Goal: Information Seeking & Learning: Obtain resource

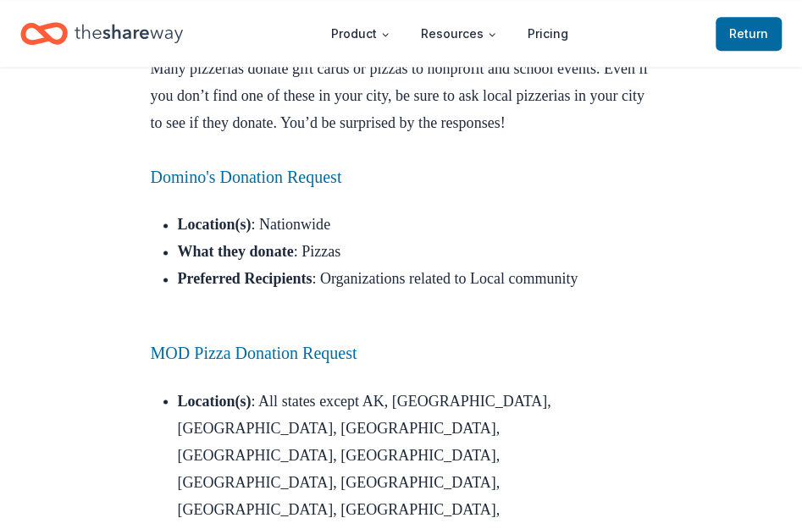
scroll to position [847, 0]
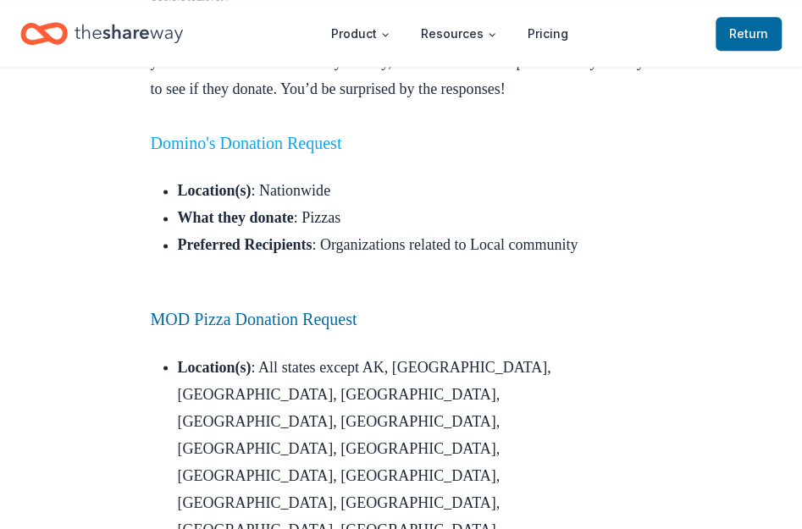
click at [330, 152] on link "Domino's Donation Request" at bounding box center [246, 143] width 191 height 19
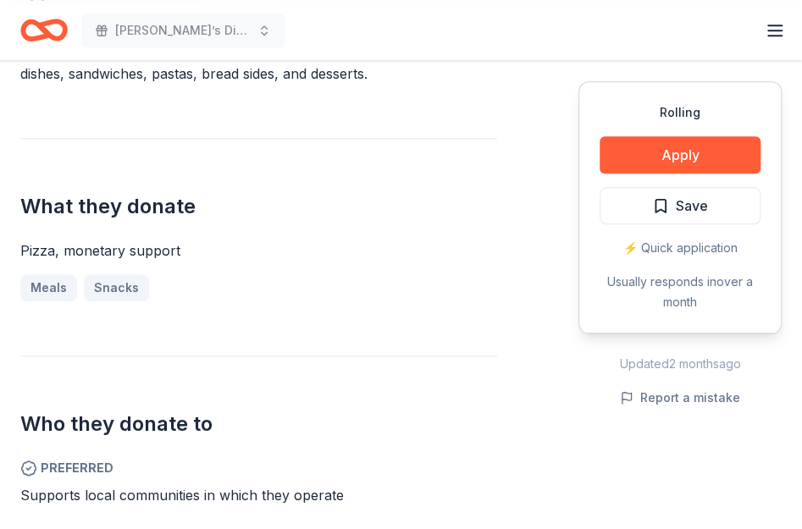
scroll to position [593, 0]
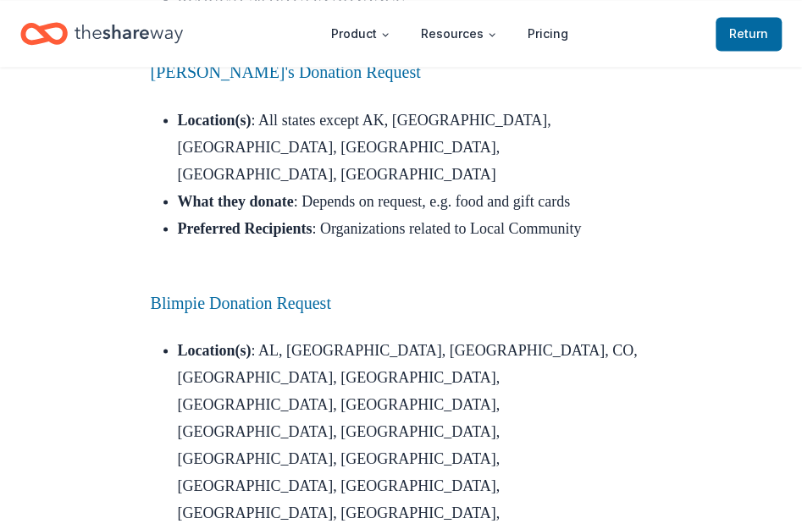
scroll to position [3492, 0]
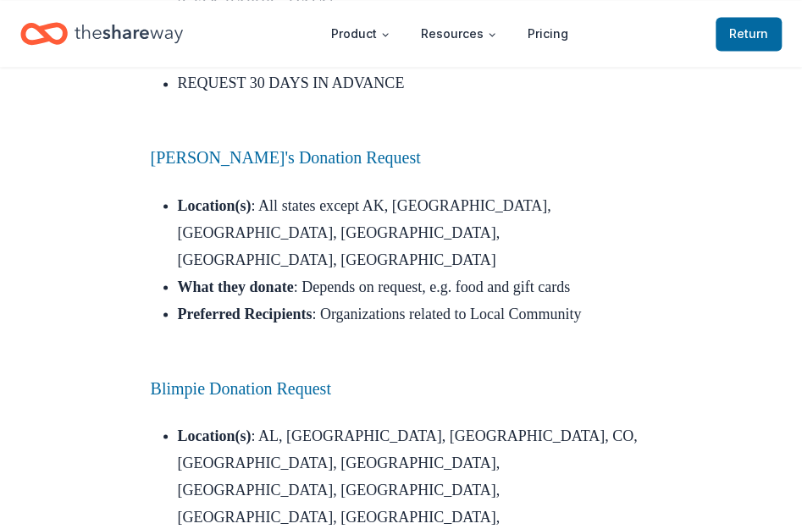
scroll to position [3345, 0]
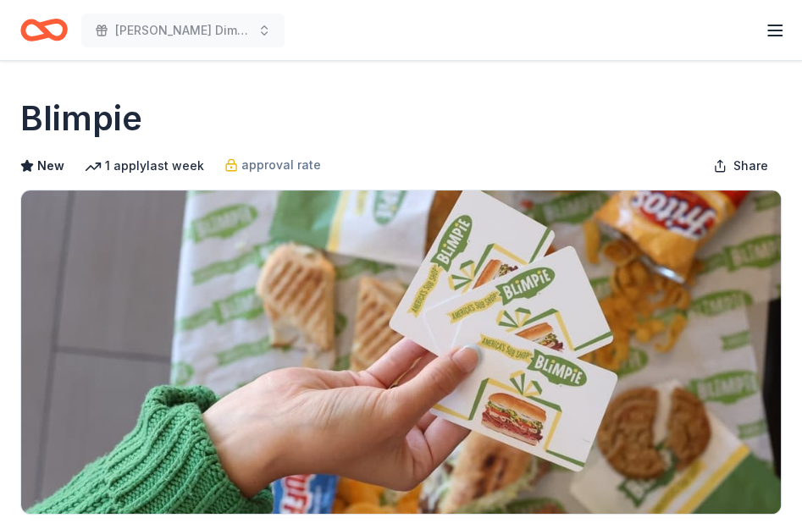
scroll to position [423, 0]
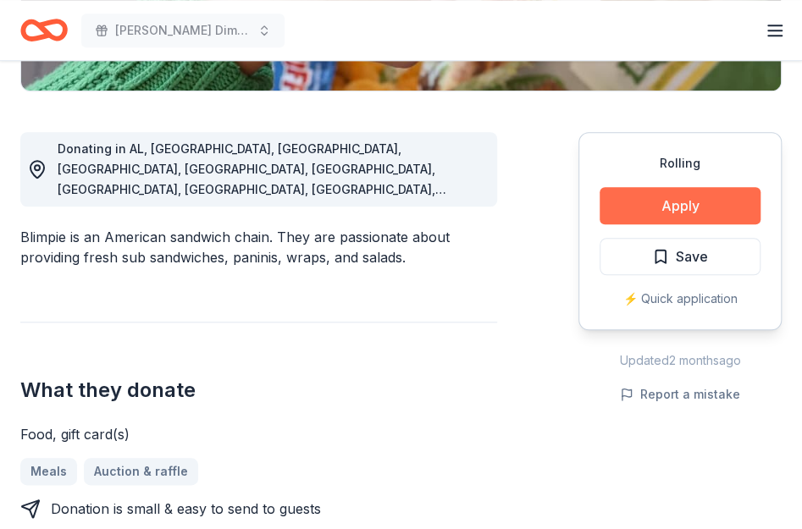
click at [688, 215] on button "Apply" at bounding box center [680, 205] width 161 height 37
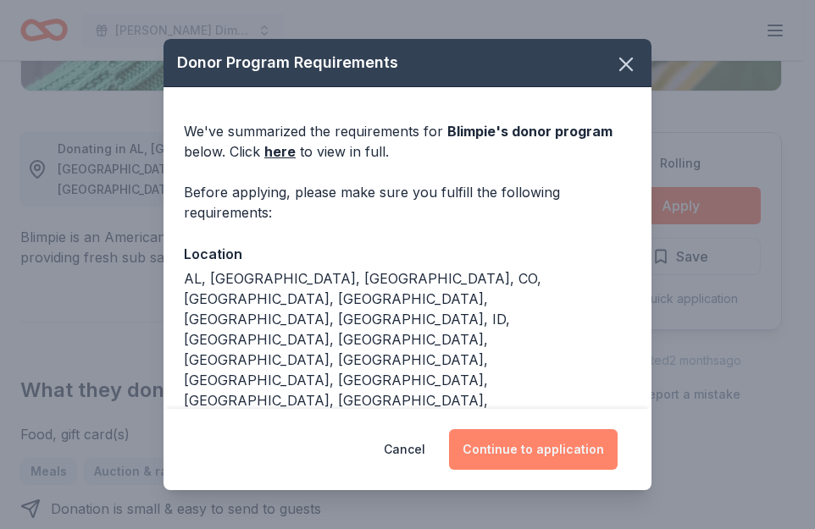
click at [578, 440] on button "Continue to application" at bounding box center [533, 449] width 169 height 41
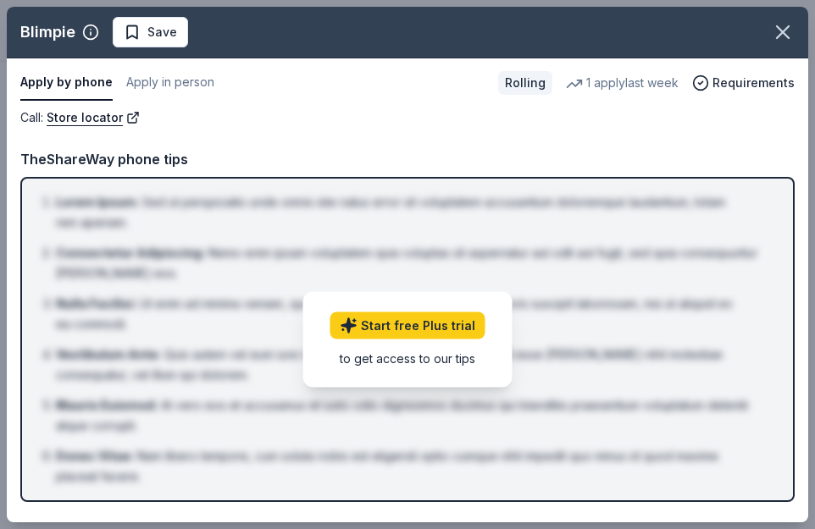
click at [352, 141] on div "Call : Store locator Call : Store locator TheShareWay phone tips Lorem Ipsum : …" at bounding box center [407, 312] width 801 height 408
click at [744, 86] on span "Requirements" at bounding box center [753, 83] width 82 height 20
click at [791, 28] on icon "button" at bounding box center [783, 32] width 24 height 24
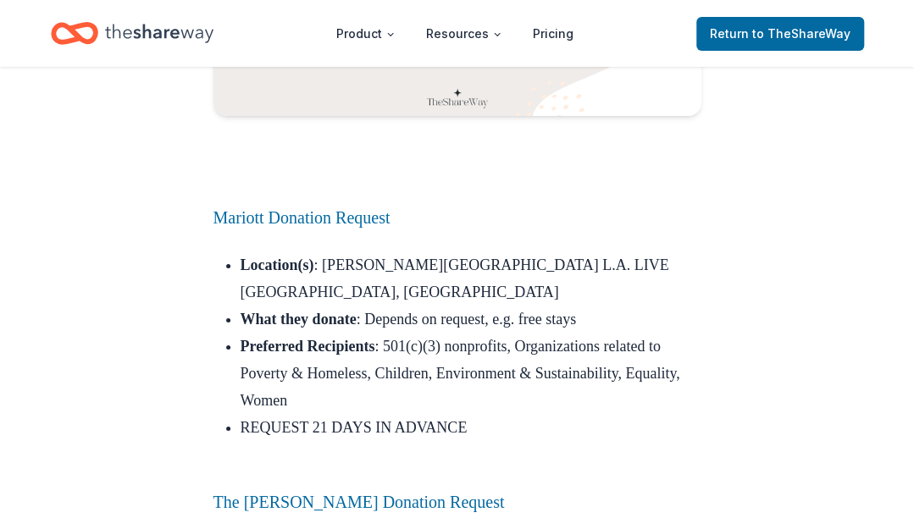
scroll to position [2456, 0]
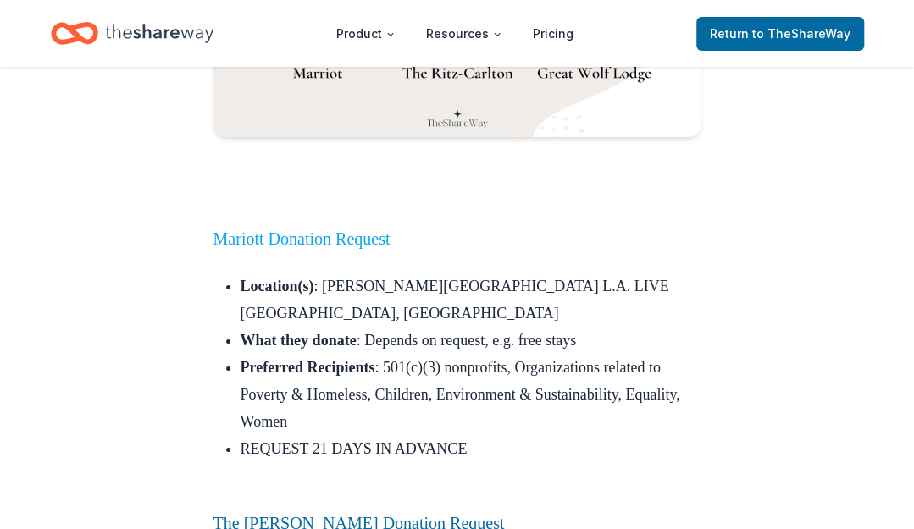
click at [334, 248] on link "Mariott Donation Request" at bounding box center [301, 239] width 177 height 19
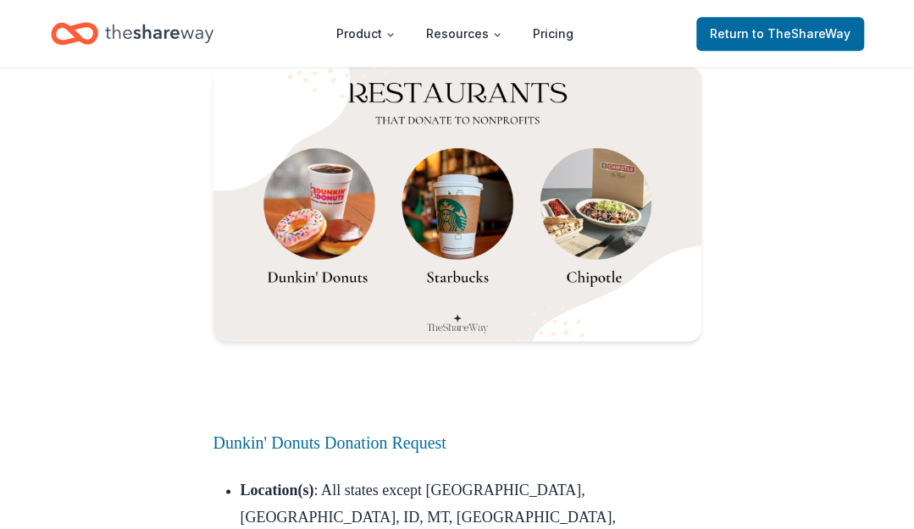
scroll to position [3661, 0]
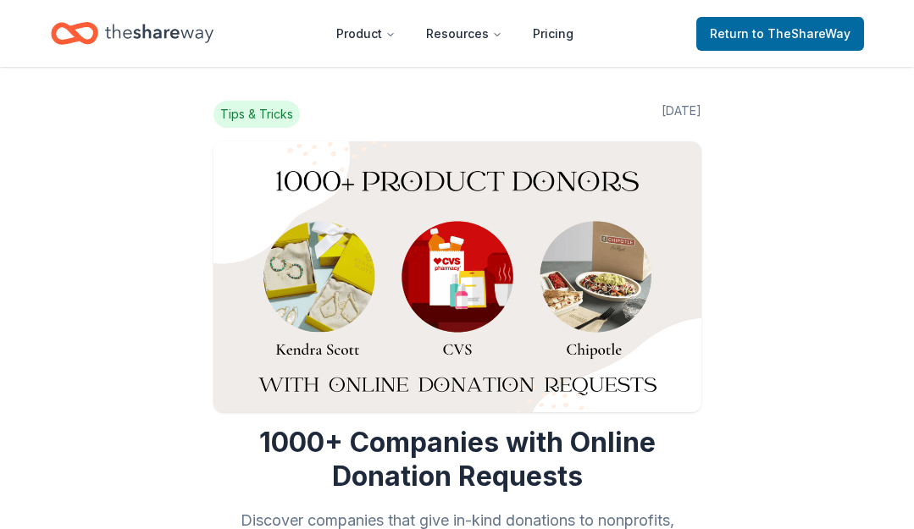
scroll to position [3830, 0]
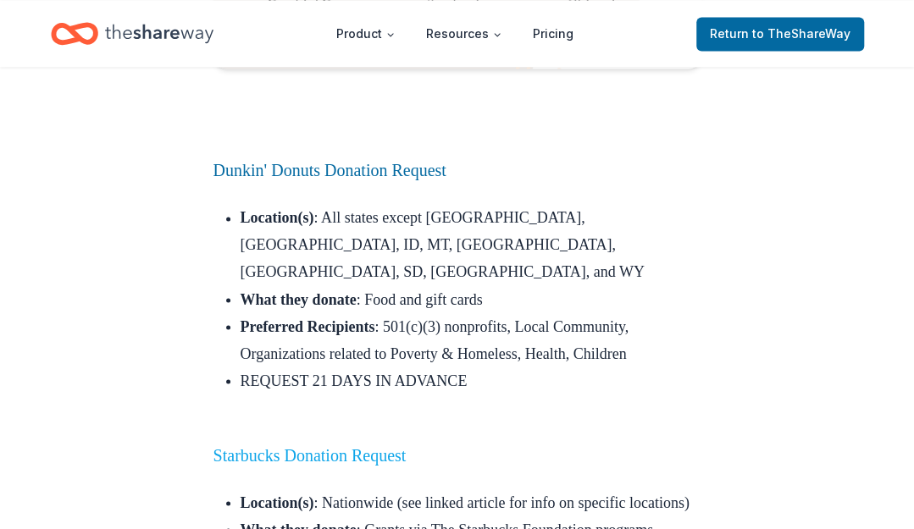
click at [386, 445] on link "Starbucks Donation Request" at bounding box center [309, 454] width 193 height 19
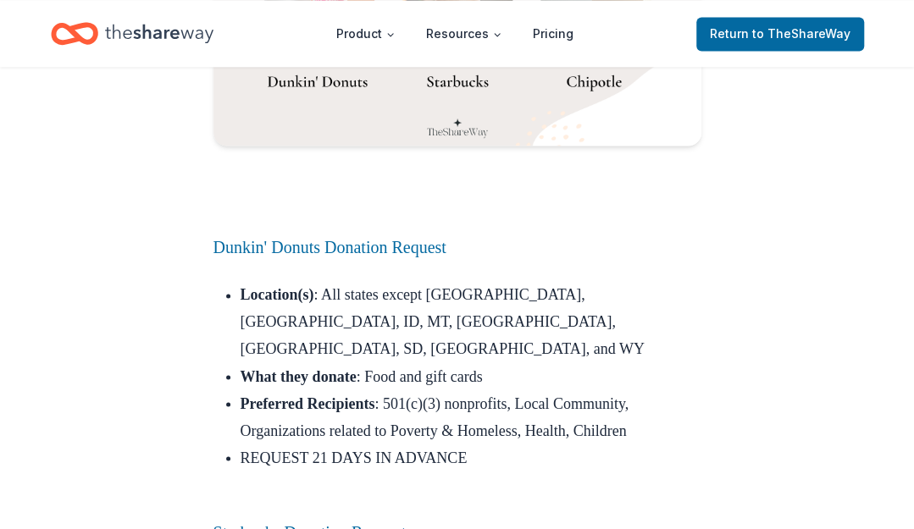
scroll to position [3681, 0]
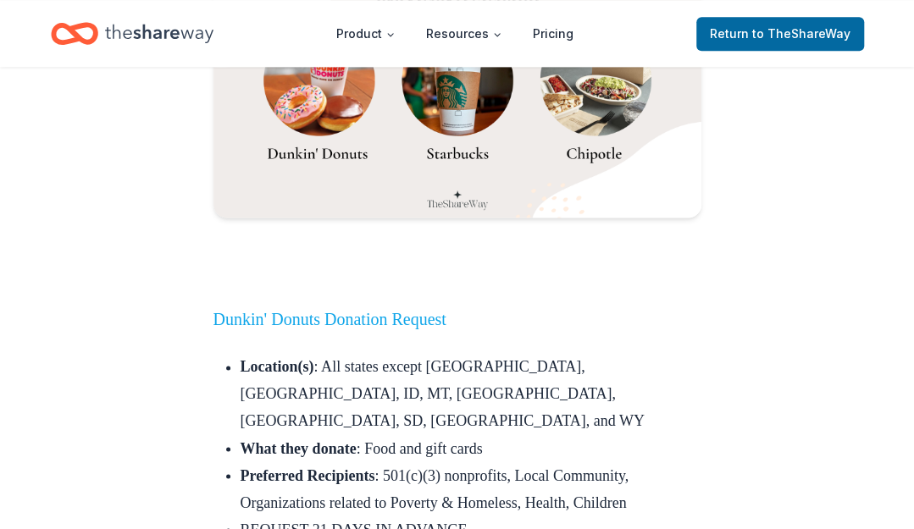
click at [351, 310] on link "Dunkin' Donuts Donation Request" at bounding box center [329, 319] width 233 height 19
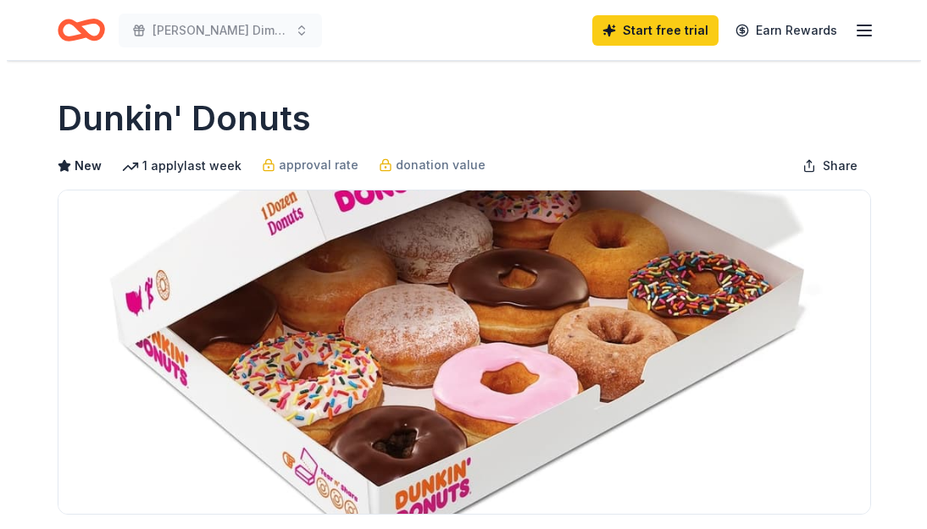
scroll to position [423, 0]
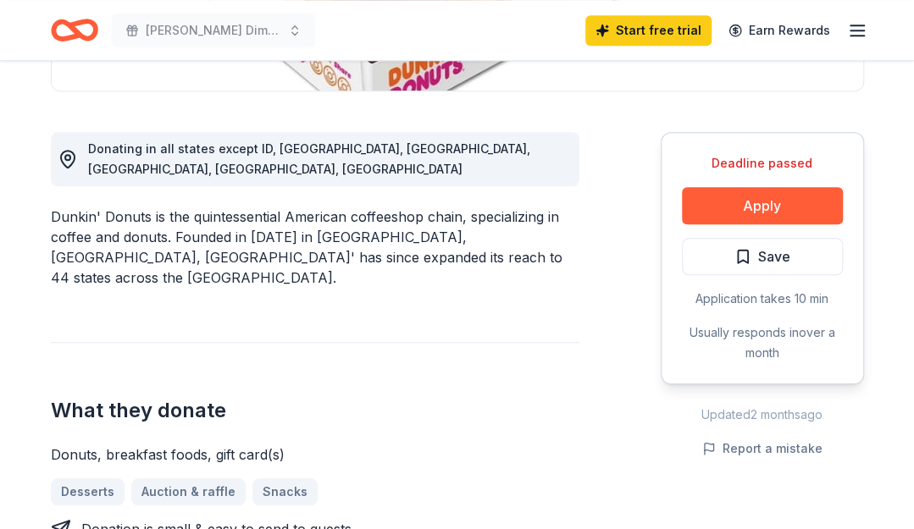
click at [788, 185] on div "Deadline passed Apply Save Application takes 10 min Usually responds in over a …" at bounding box center [762, 258] width 203 height 252
click at [783, 194] on button "Apply" at bounding box center [762, 205] width 161 height 37
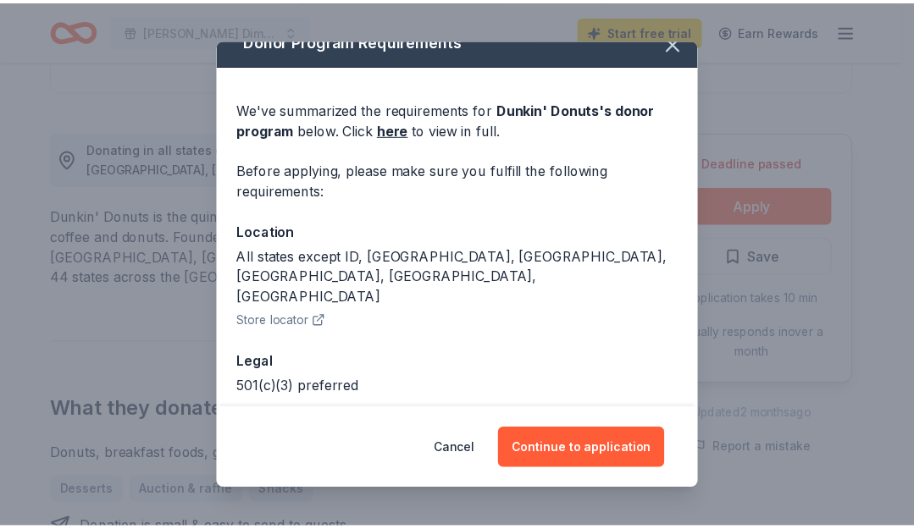
scroll to position [0, 0]
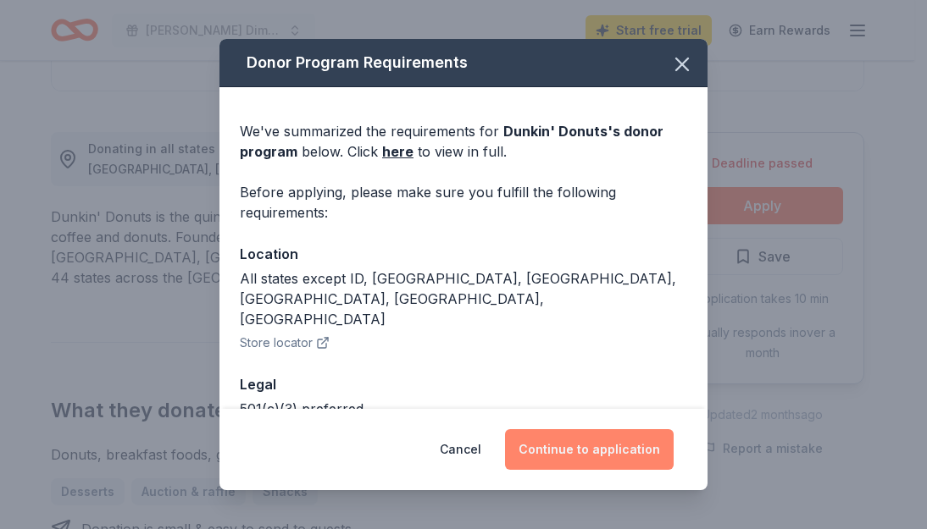
click at [617, 449] on button "Continue to application" at bounding box center [589, 449] width 169 height 41
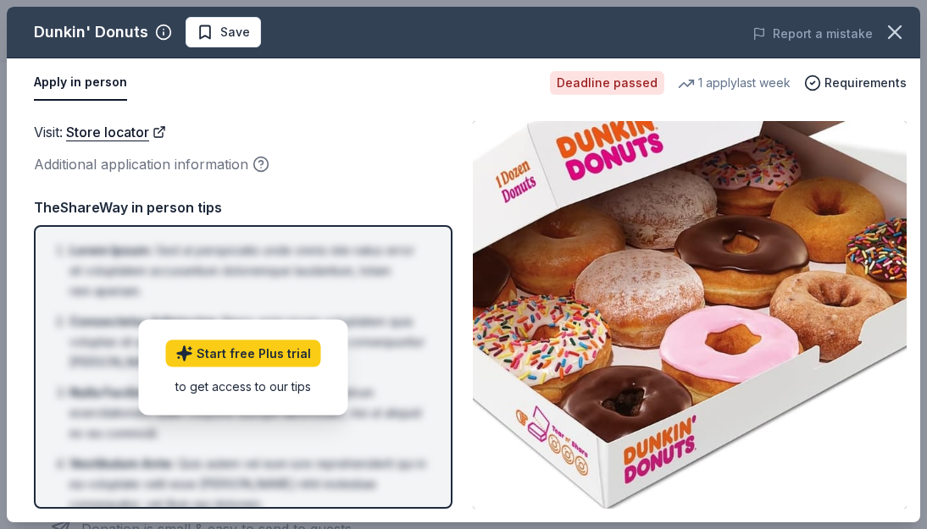
click at [287, 385] on div "to get access to our tips" at bounding box center [243, 386] width 155 height 18
click at [290, 202] on div "TheShareWay in person tips" at bounding box center [243, 207] width 418 height 22
click at [905, 28] on icon "button" at bounding box center [895, 32] width 24 height 24
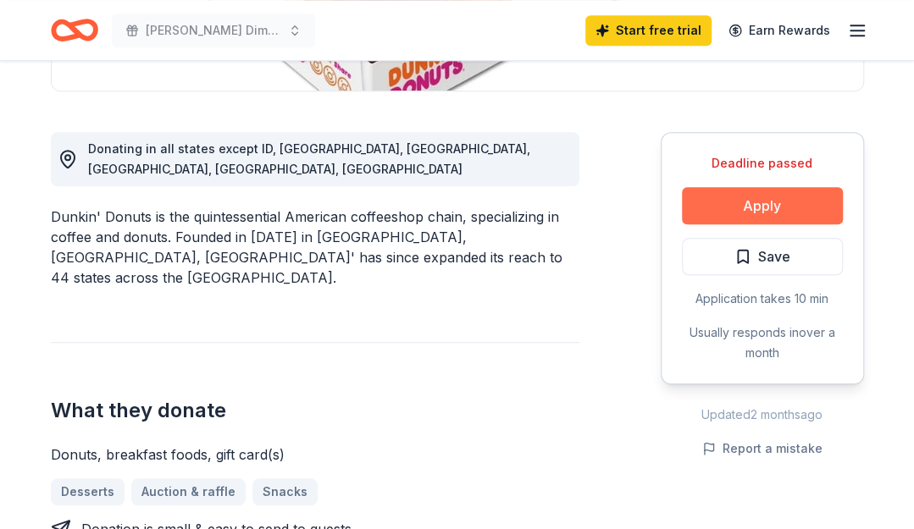
click at [744, 204] on button "Apply" at bounding box center [762, 205] width 161 height 37
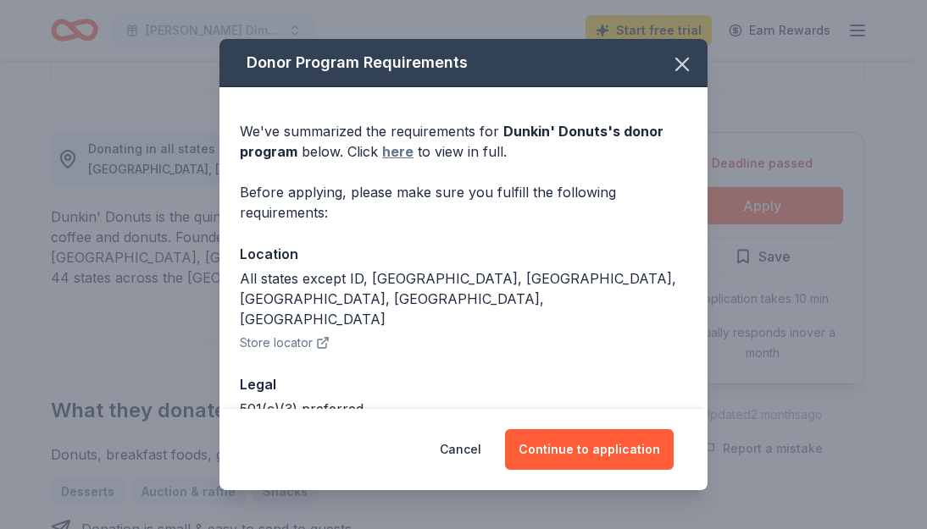
click at [401, 151] on link "here" at bounding box center [397, 151] width 31 height 20
click at [670, 70] on icon "button" at bounding box center [682, 65] width 24 height 24
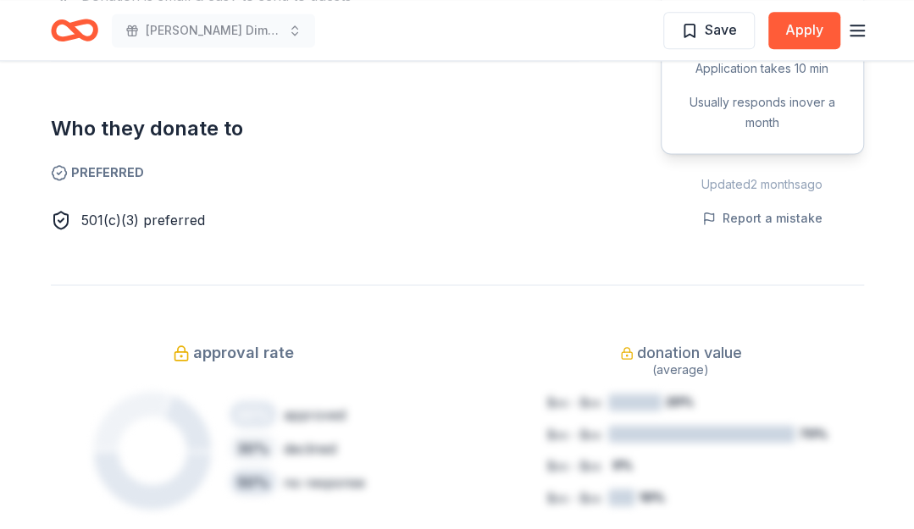
scroll to position [1186, 0]
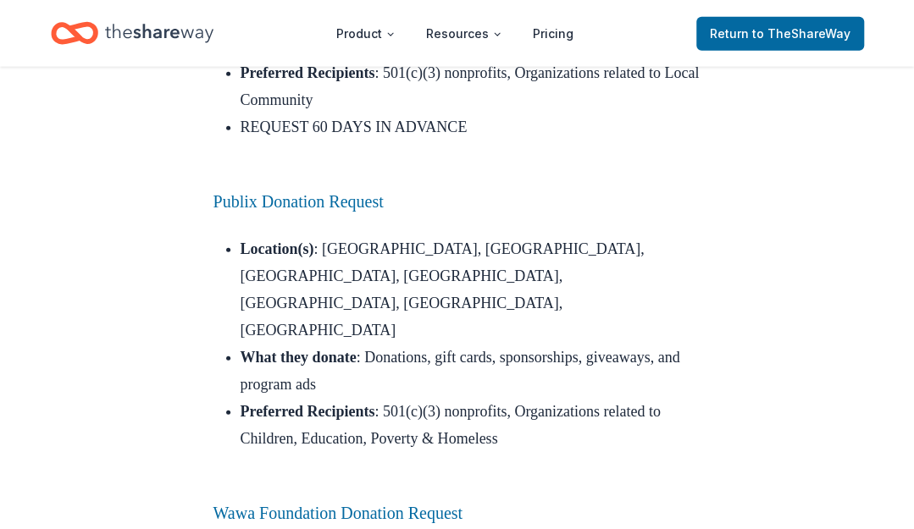
scroll to position [10124, 0]
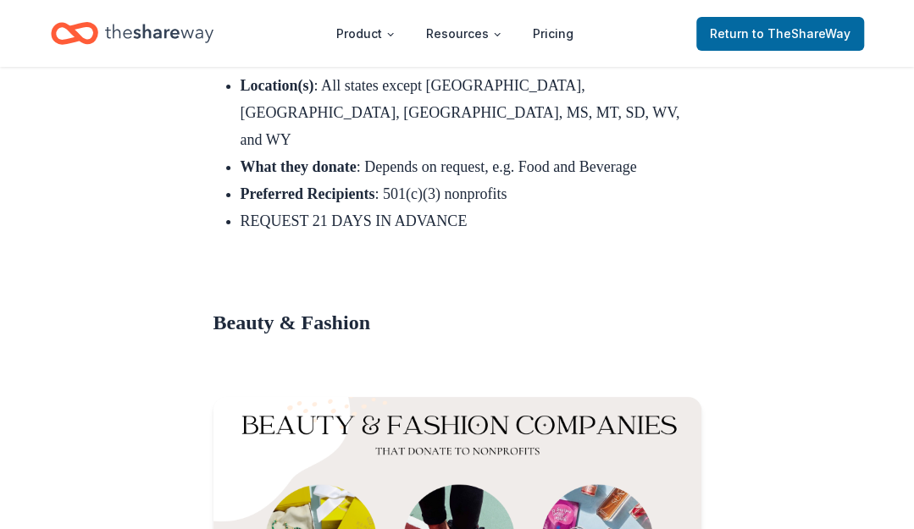
scroll to position [10912, 0]
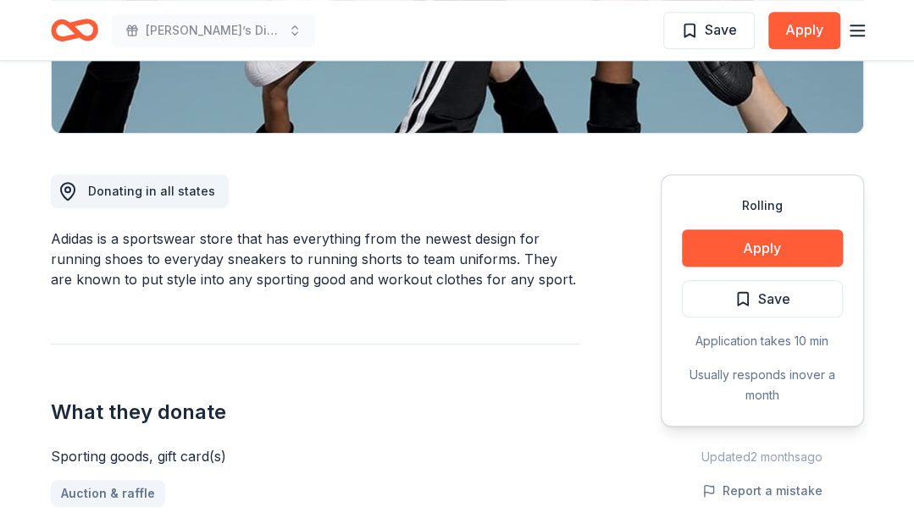
scroll to position [508, 0]
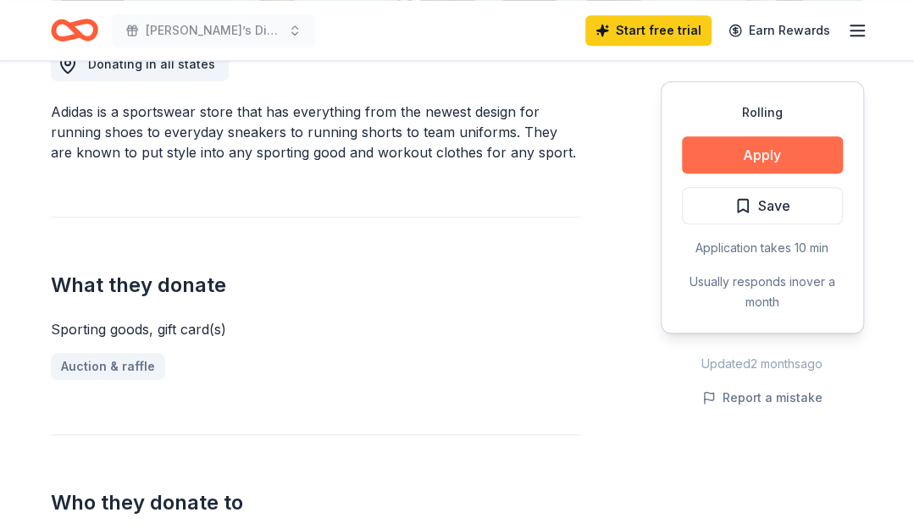
click at [783, 151] on button "Apply" at bounding box center [762, 154] width 161 height 37
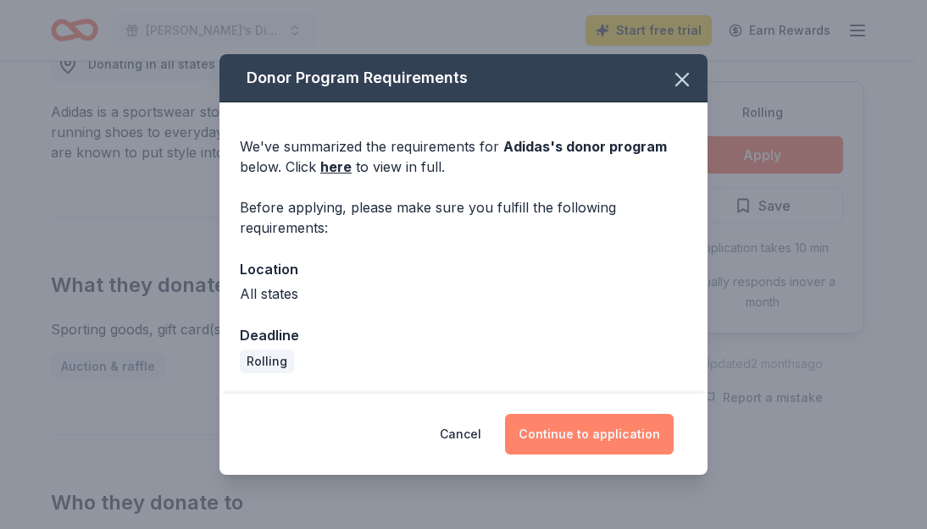
click at [587, 443] on button "Continue to application" at bounding box center [589, 434] width 169 height 41
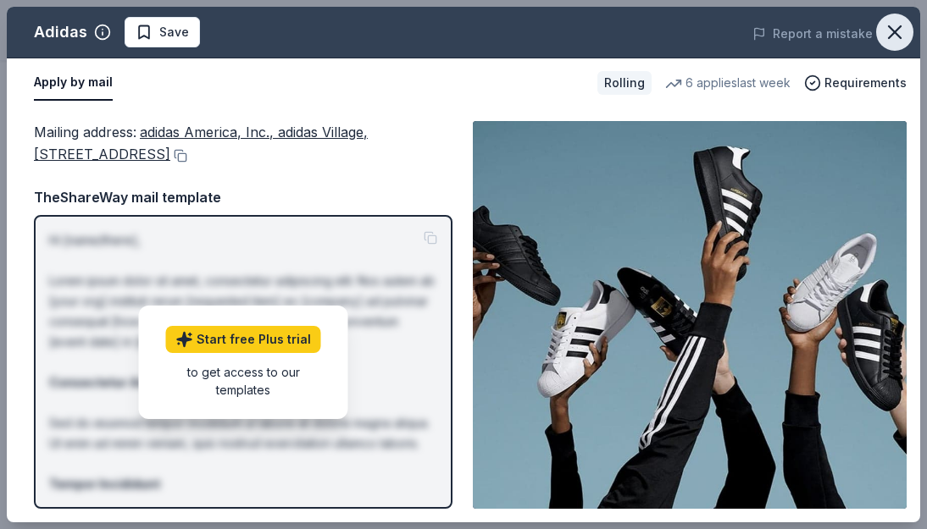
click at [889, 31] on icon "button" at bounding box center [895, 32] width 24 height 24
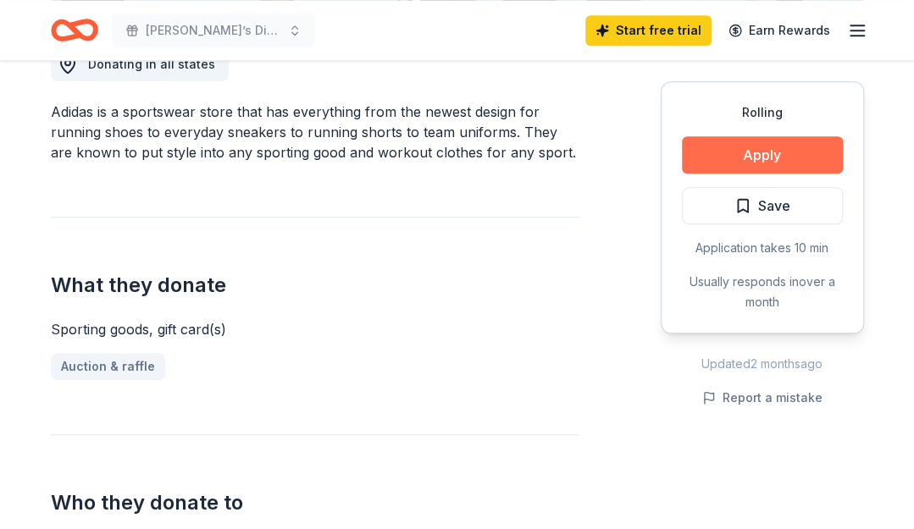
click at [802, 147] on button "Apply" at bounding box center [762, 154] width 161 height 37
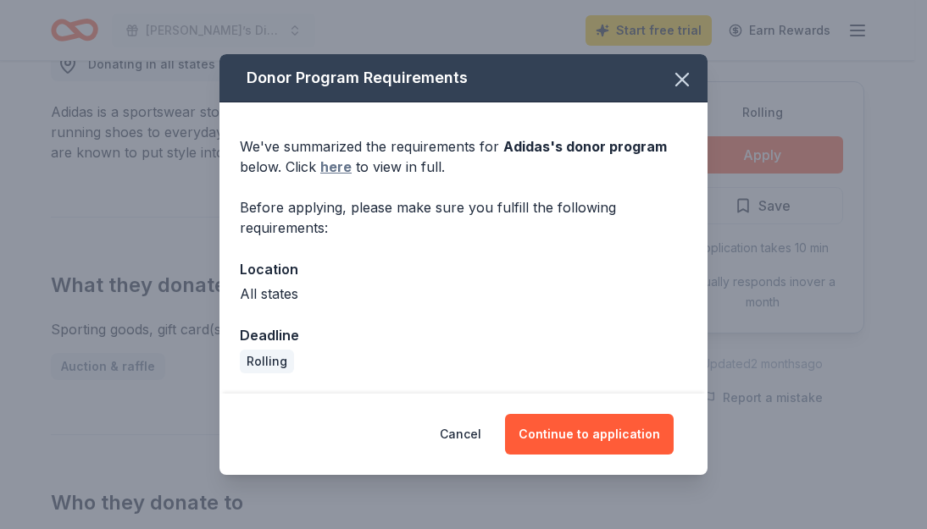
click at [349, 167] on link "here" at bounding box center [335, 167] width 31 height 20
click at [688, 81] on icon "button" at bounding box center [682, 80] width 24 height 24
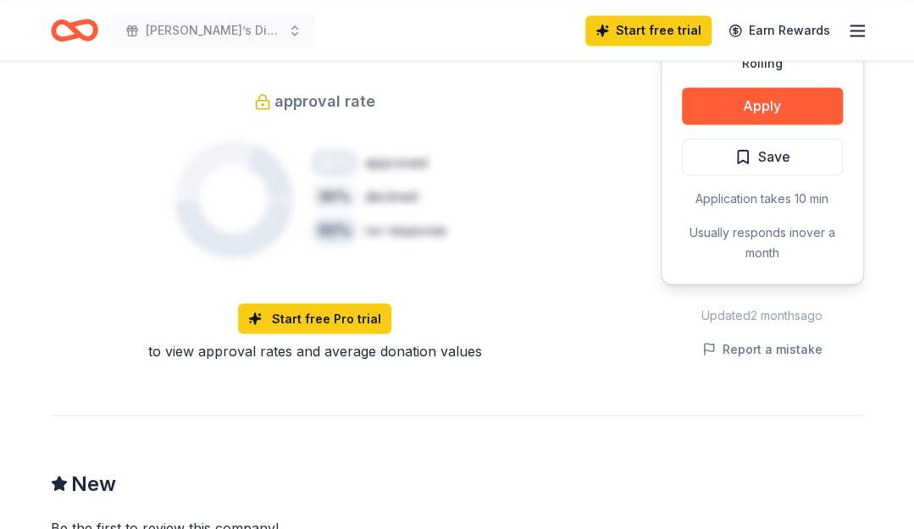
scroll to position [1101, 0]
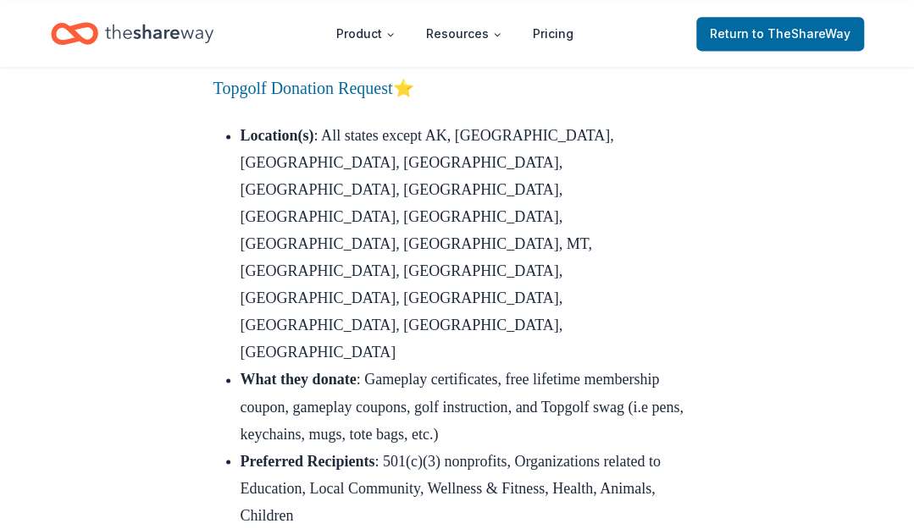
scroll to position [20205, 0]
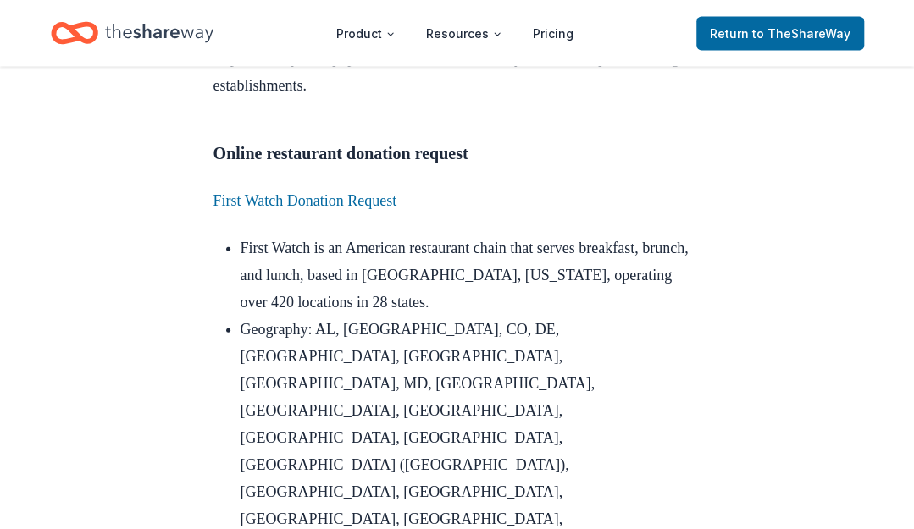
scroll to position [1440, 0]
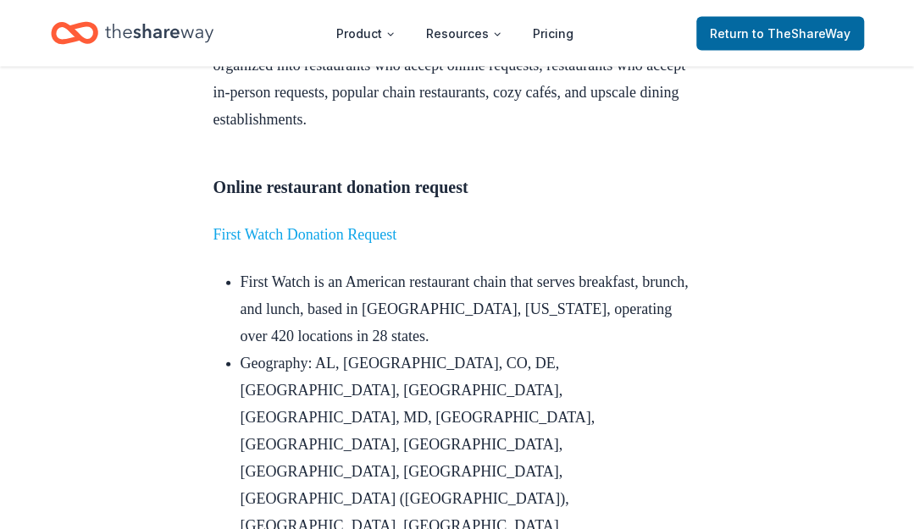
click at [308, 243] on link "First Watch Donation Request" at bounding box center [305, 234] width 184 height 17
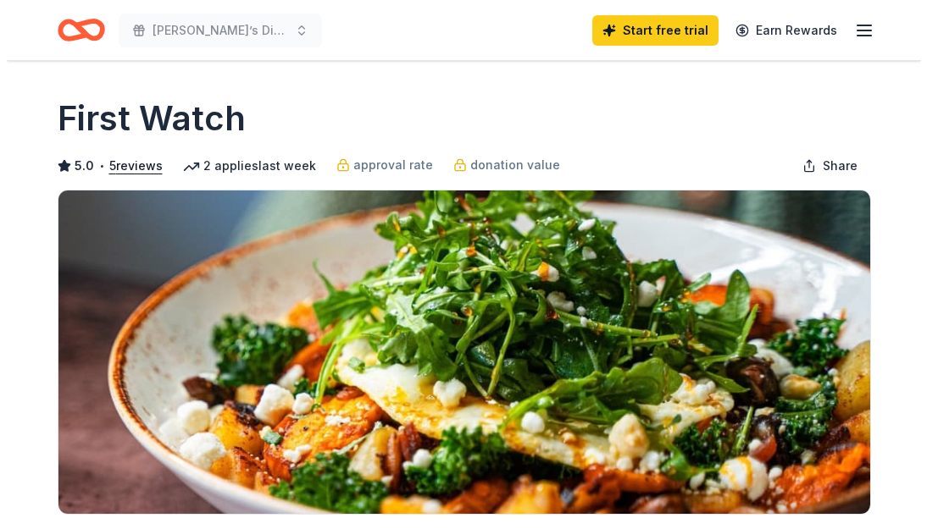
scroll to position [254, 0]
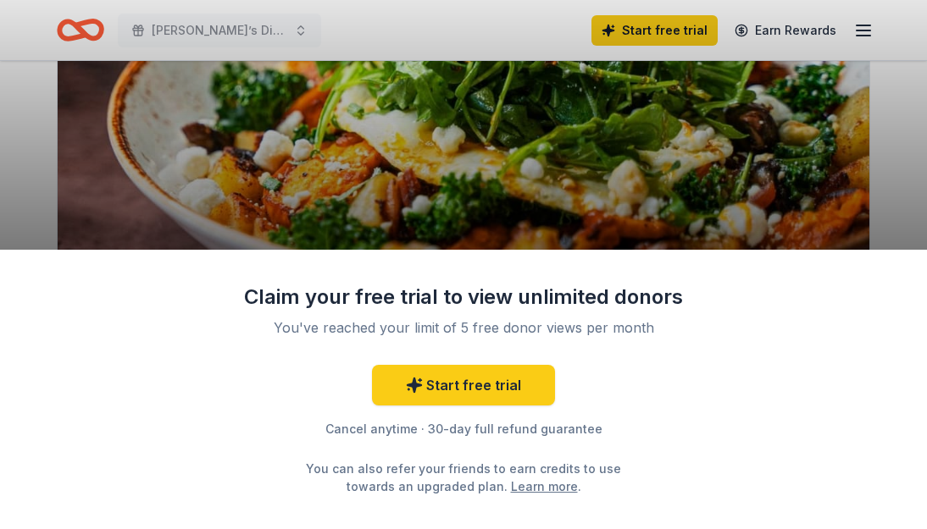
click at [683, 190] on div "Claim your free trial to view unlimited donors You've reached your limit of 5 f…" at bounding box center [463, 264] width 927 height 529
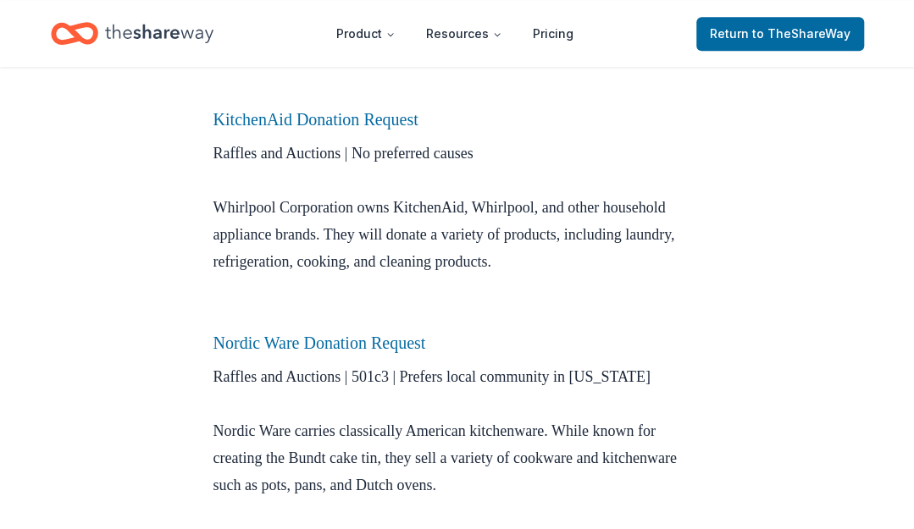
scroll to position [593, 0]
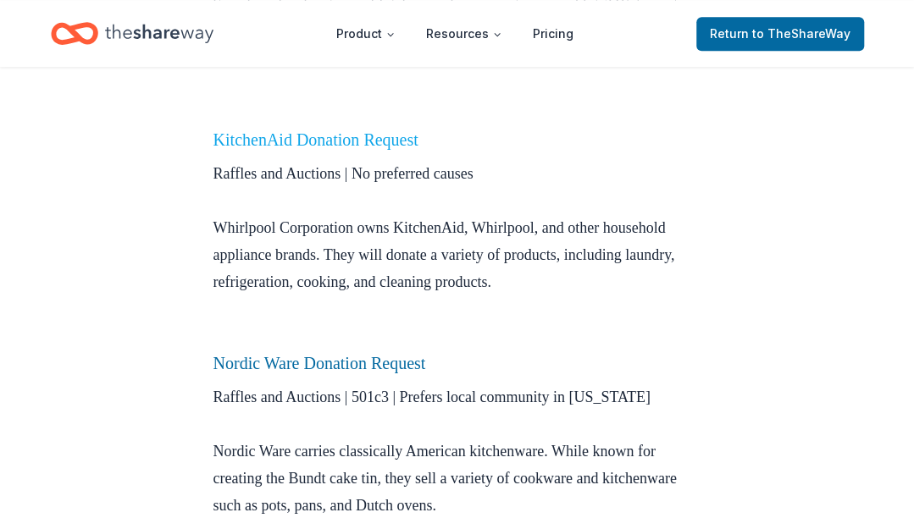
click at [389, 135] on link "KitchenAid Donation Request" at bounding box center [315, 139] width 205 height 19
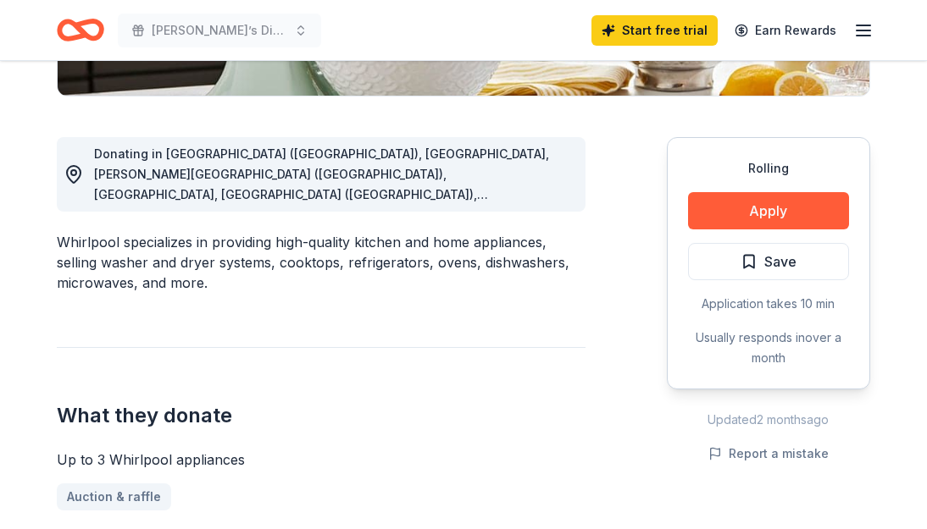
scroll to position [423, 0]
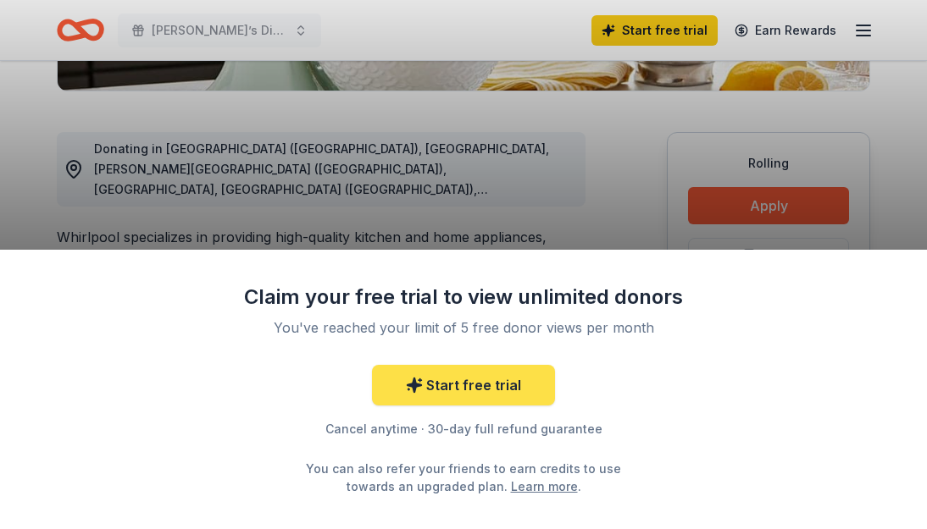
click at [470, 394] on link "Start free trial" at bounding box center [463, 385] width 183 height 41
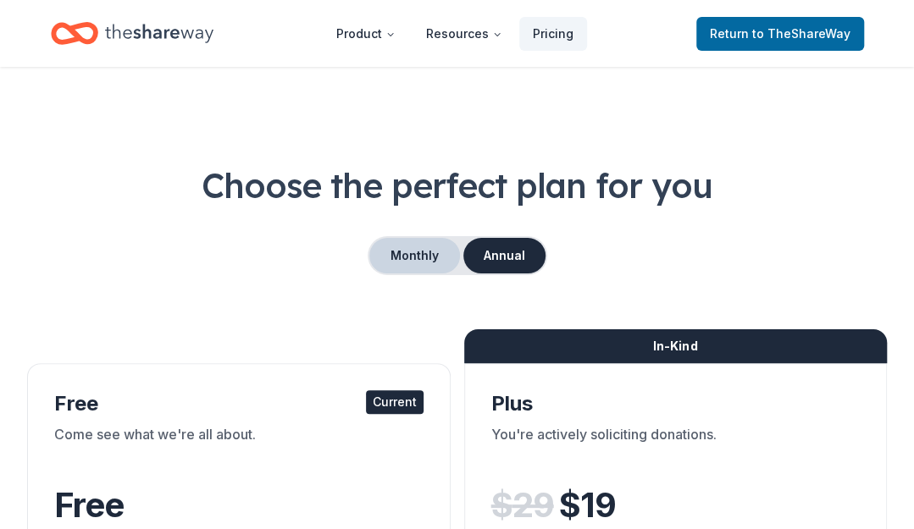
click at [445, 247] on button "Monthly" at bounding box center [414, 256] width 91 height 36
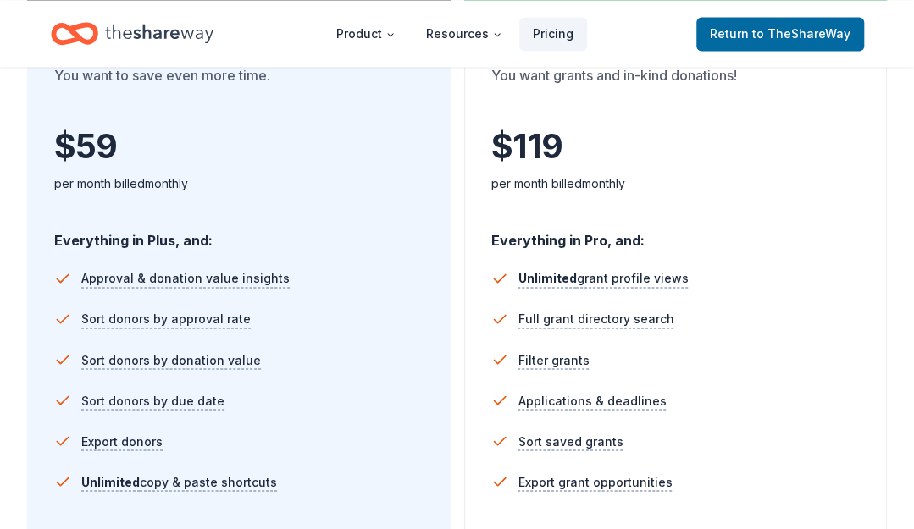
scroll to position [1270, 0]
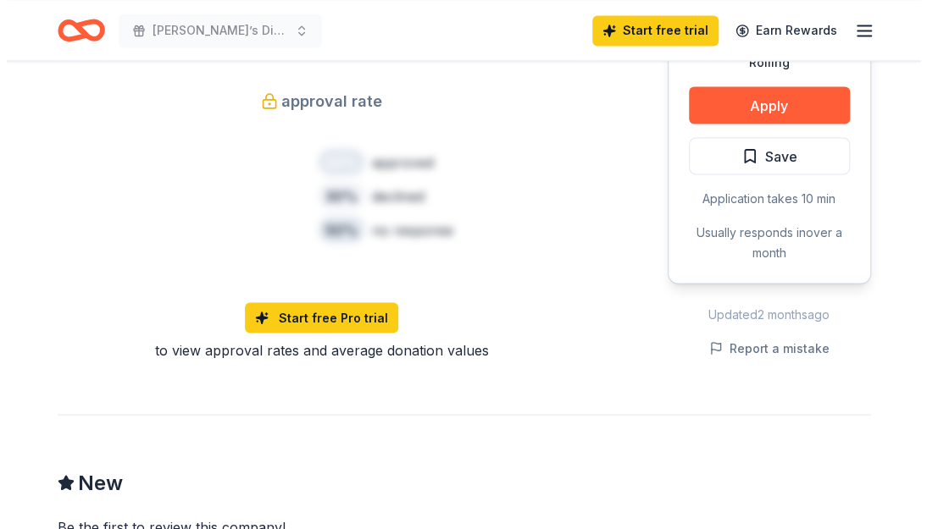
scroll to position [423, 0]
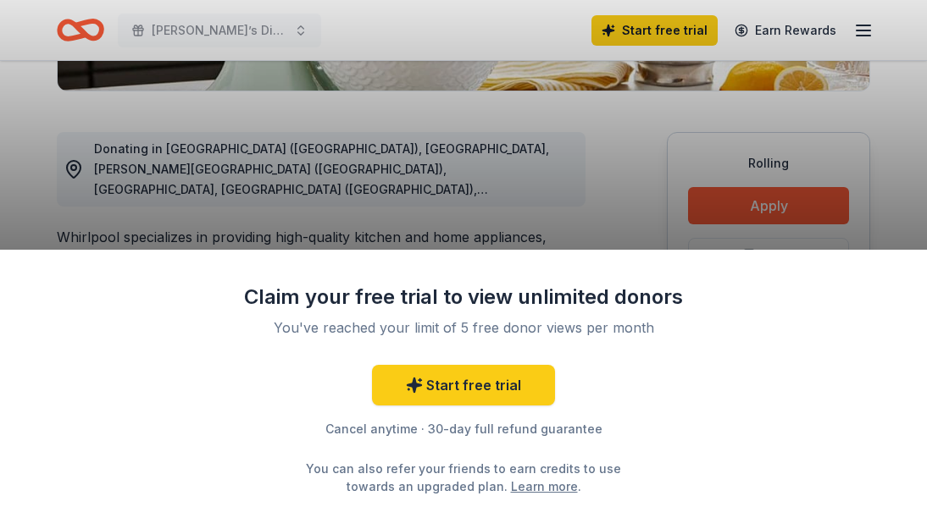
click at [362, 209] on div "Claim your free trial to view unlimited donors You've reached your limit of 5 f…" at bounding box center [463, 264] width 927 height 529
click at [910, 202] on div "Claim your free trial to view unlimited donors You've reached your limit of 5 f…" at bounding box center [463, 264] width 927 height 529
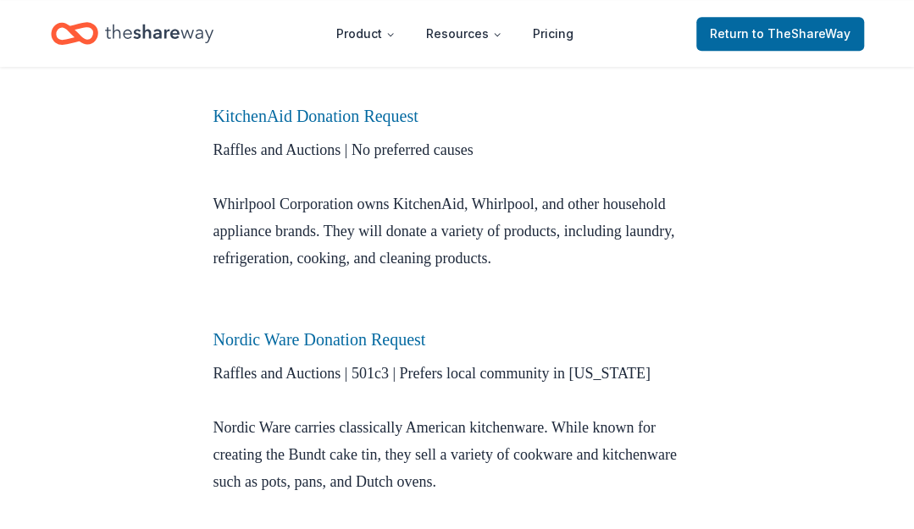
scroll to position [578, 0]
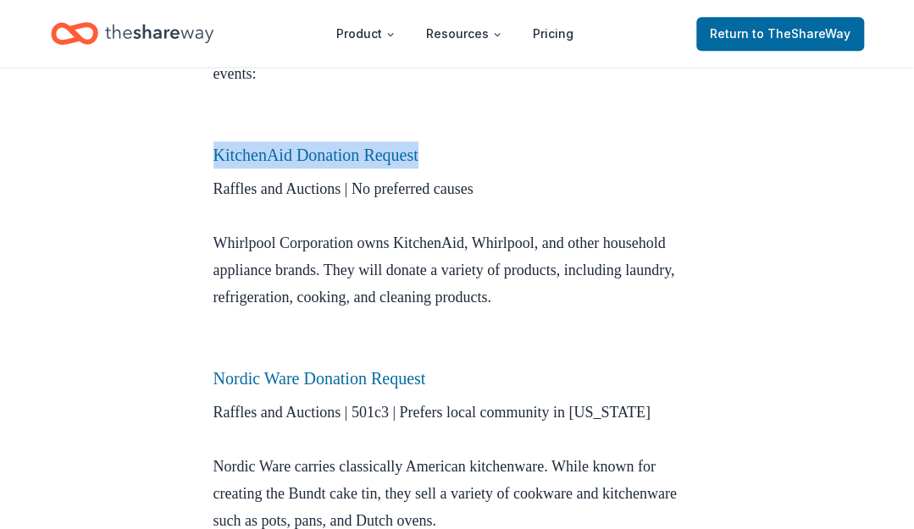
drag, startPoint x: 449, startPoint y: 159, endPoint x: 202, endPoint y: 152, distance: 246.6
click at [202, 152] on div "Donation Requests Oct 06, 2020 Cookware Brands Donation Request Instant Pot and…" at bounding box center [457, 459] width 542 height 1940
copy link "KitchenAid Donation Request"
